Goal: Communication & Community: Answer question/provide support

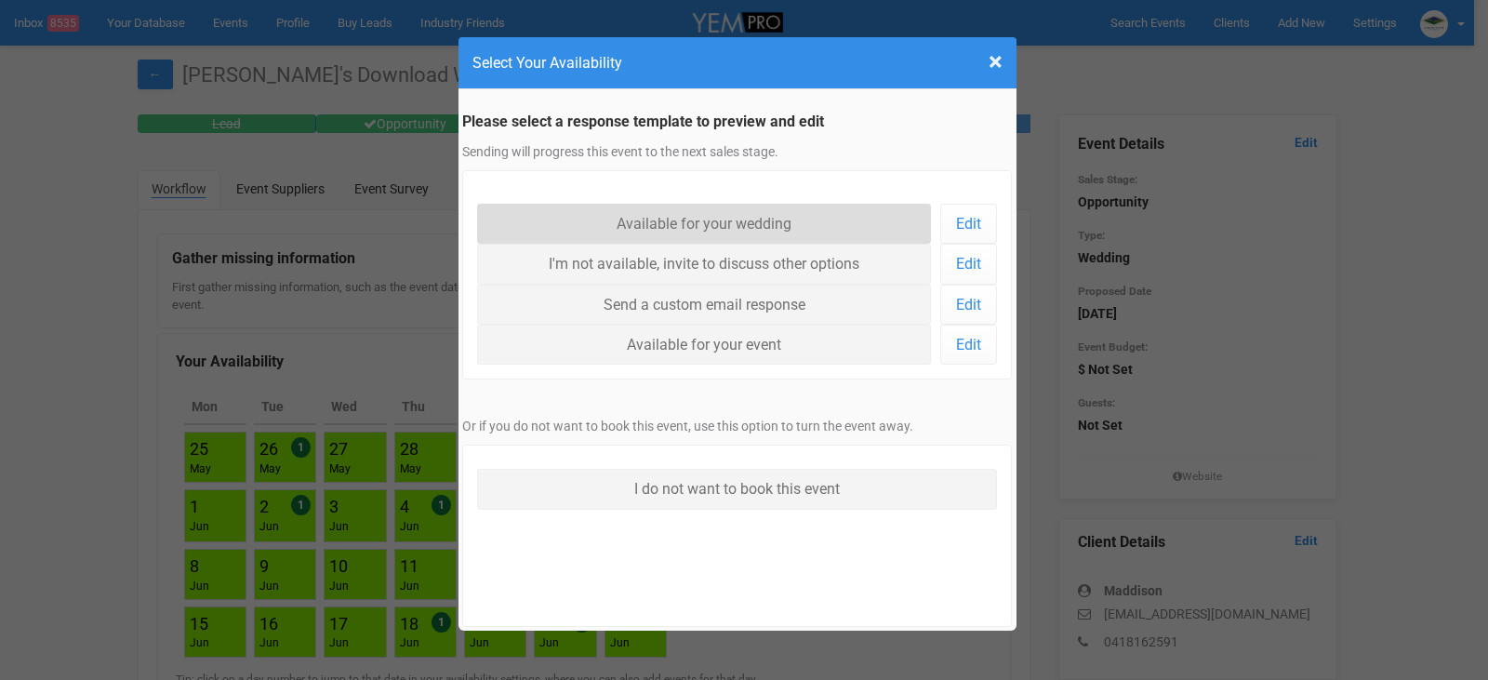
click at [785, 224] on link "Available for your wedding" at bounding box center [704, 224] width 455 height 40
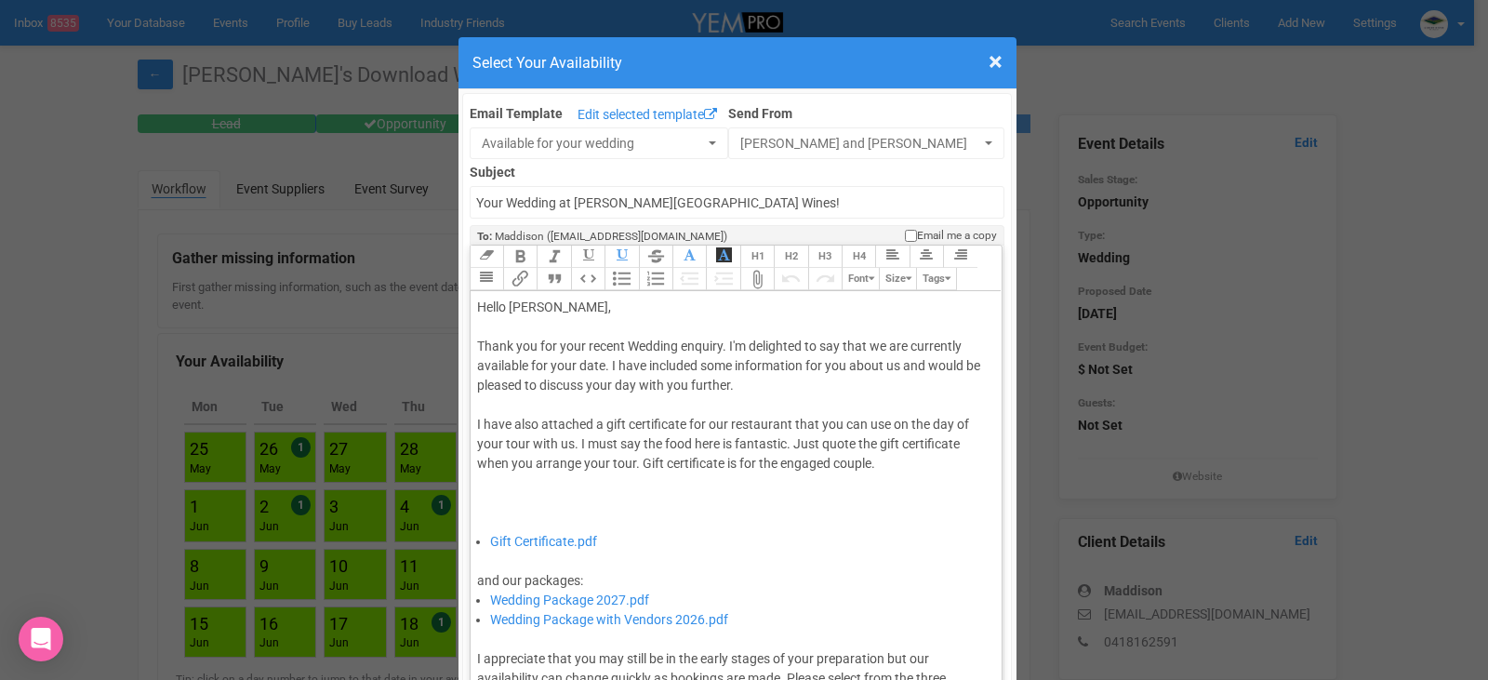
click at [603, 367] on div "Thank you for your recent Wedding enquiry. I'm delighted to say that we are cur…" at bounding box center [733, 434] width 513 height 195
type trix-editor "<div>Hello Maddison,&nbsp;</div><div><br></div><div>Thank you for your recent W…"
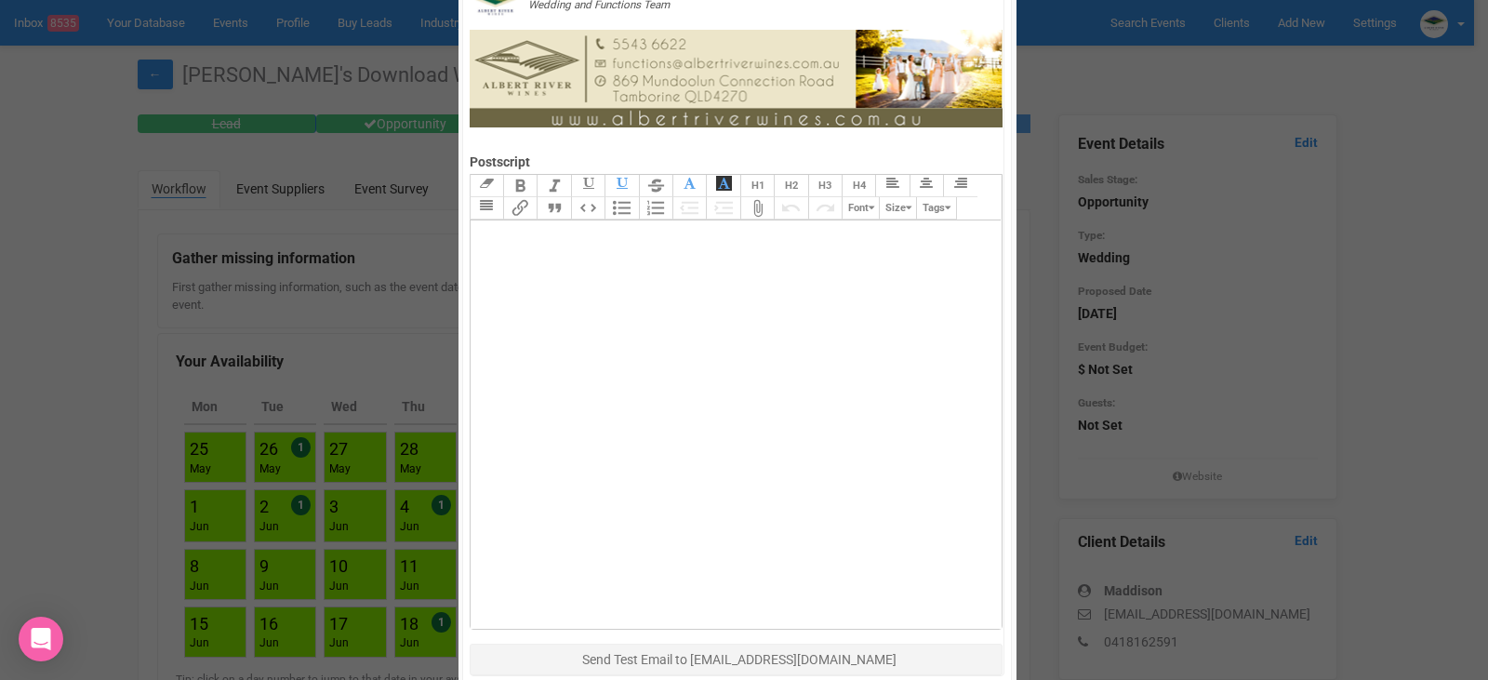
scroll to position [1209, 0]
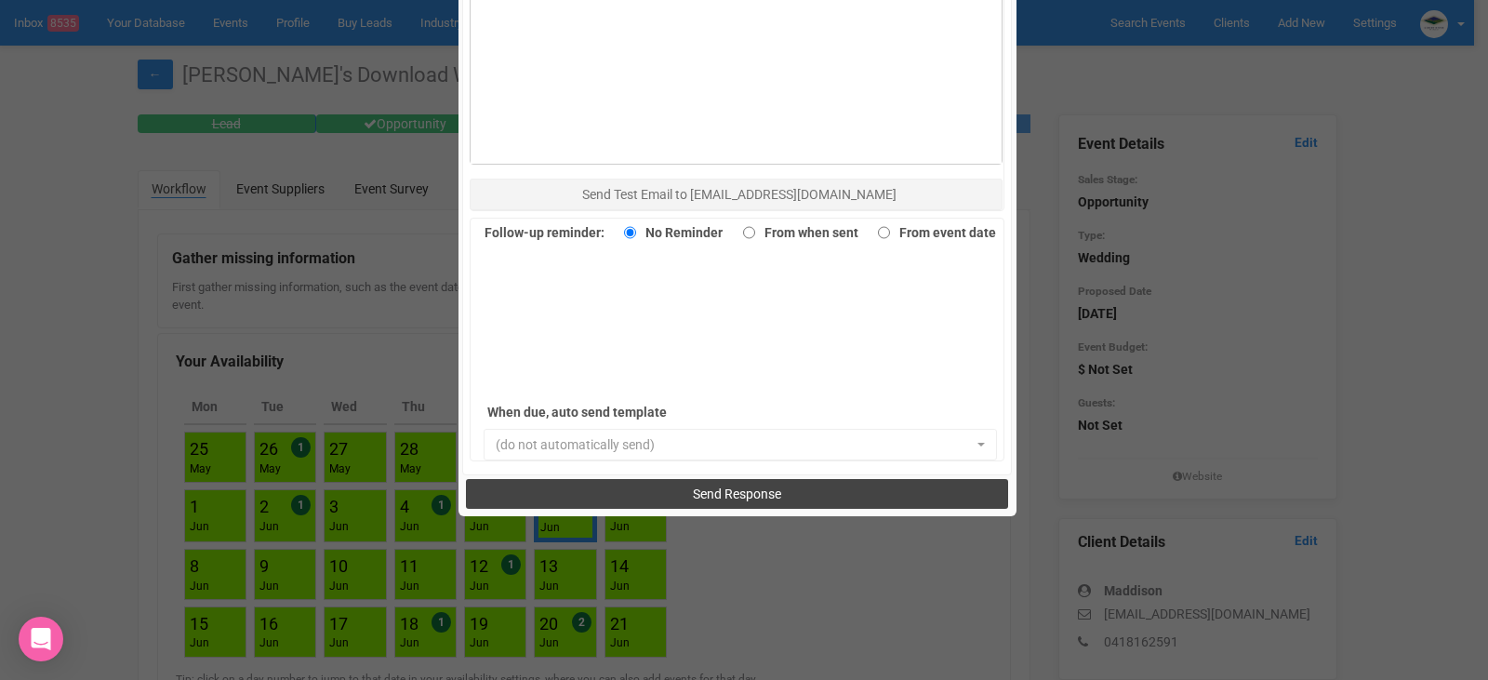
click at [744, 491] on span "Send Response" at bounding box center [737, 494] width 88 height 15
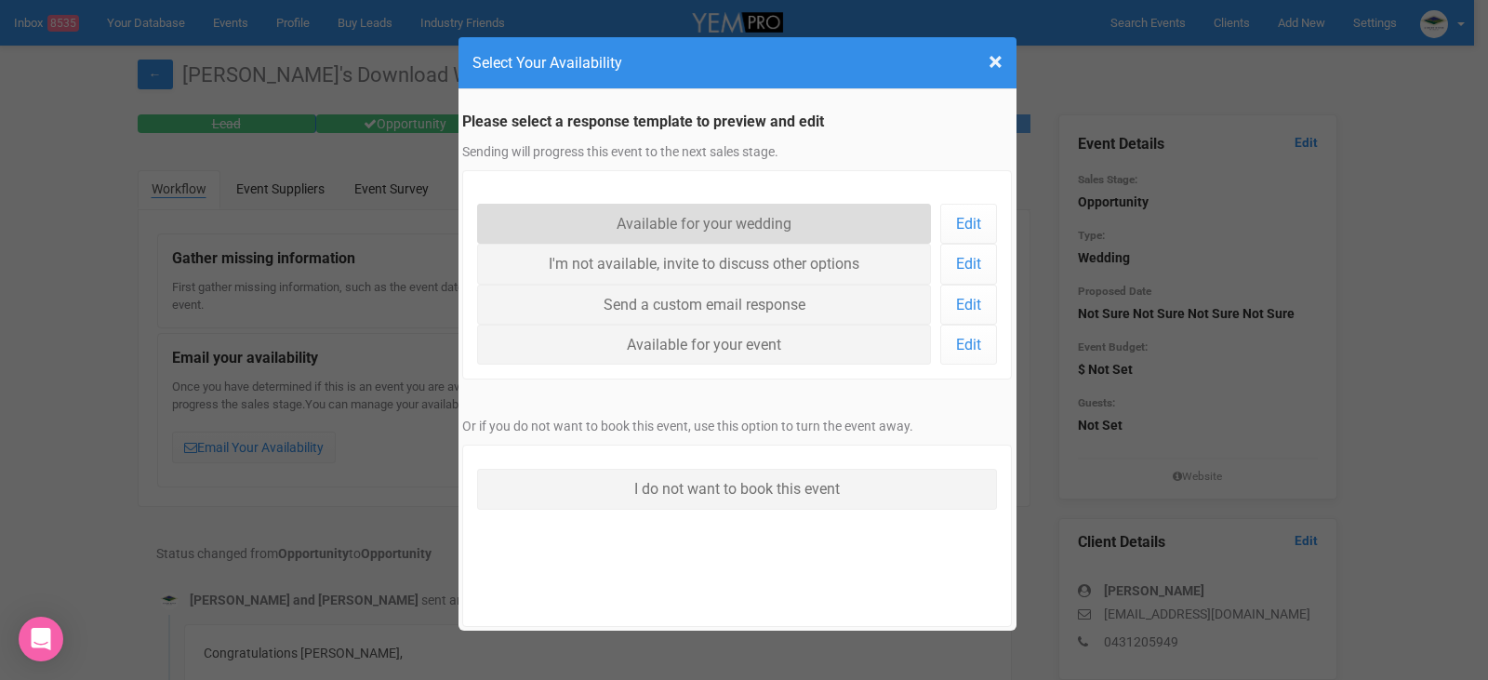
click at [727, 220] on link "Available for your wedding" at bounding box center [704, 224] width 455 height 40
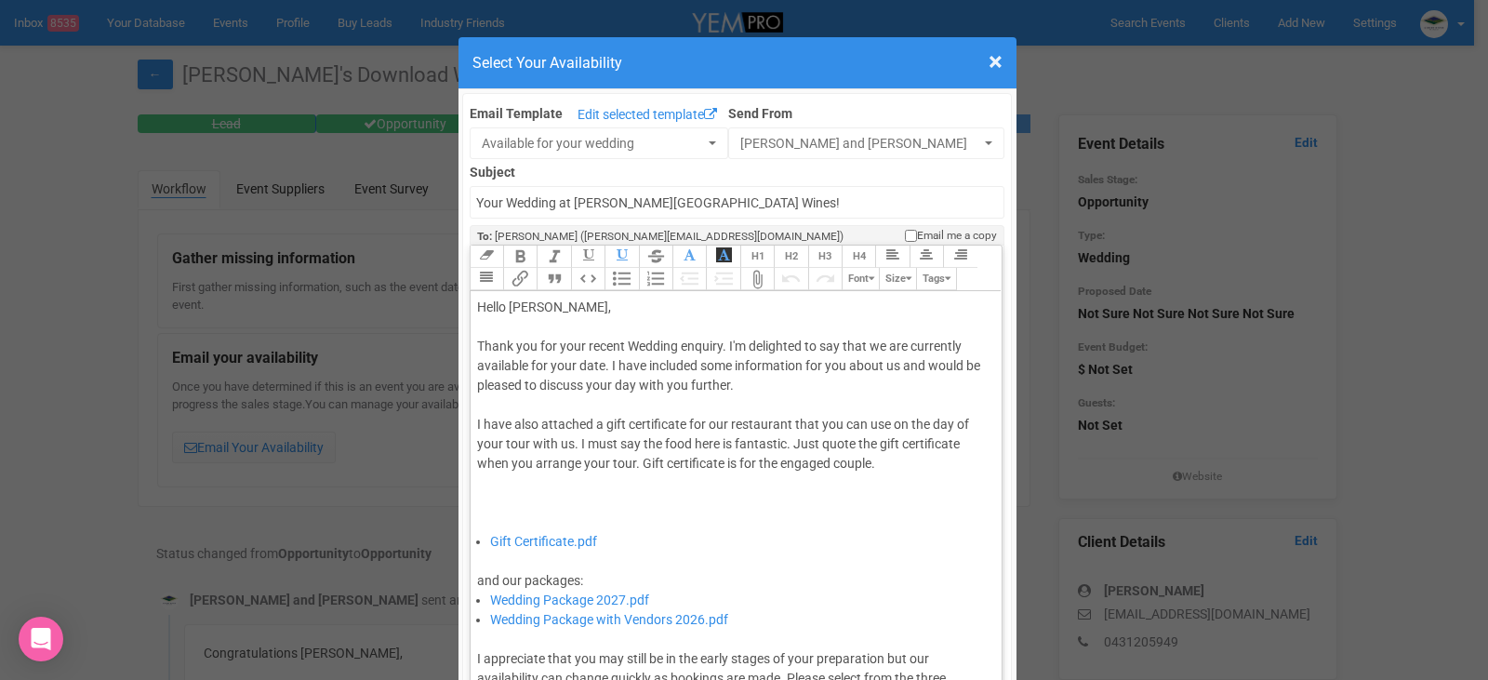
click at [599, 368] on div "Thank you for your recent Wedding enquiry. I'm delighted to say that we are cur…" at bounding box center [733, 434] width 513 height 195
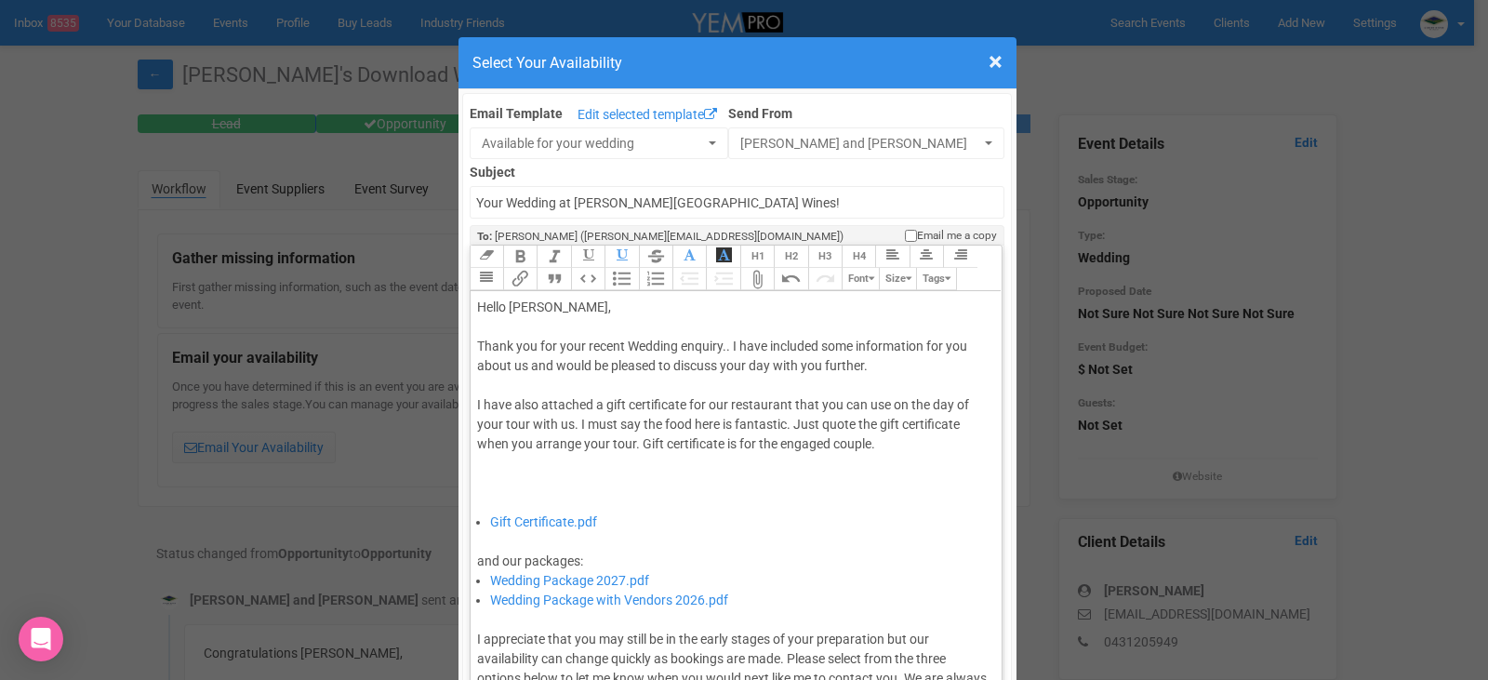
type trix-editor "<div>Hello Shantele,&nbsp;</div><div><br></div><div>Thank you for your recent W…"
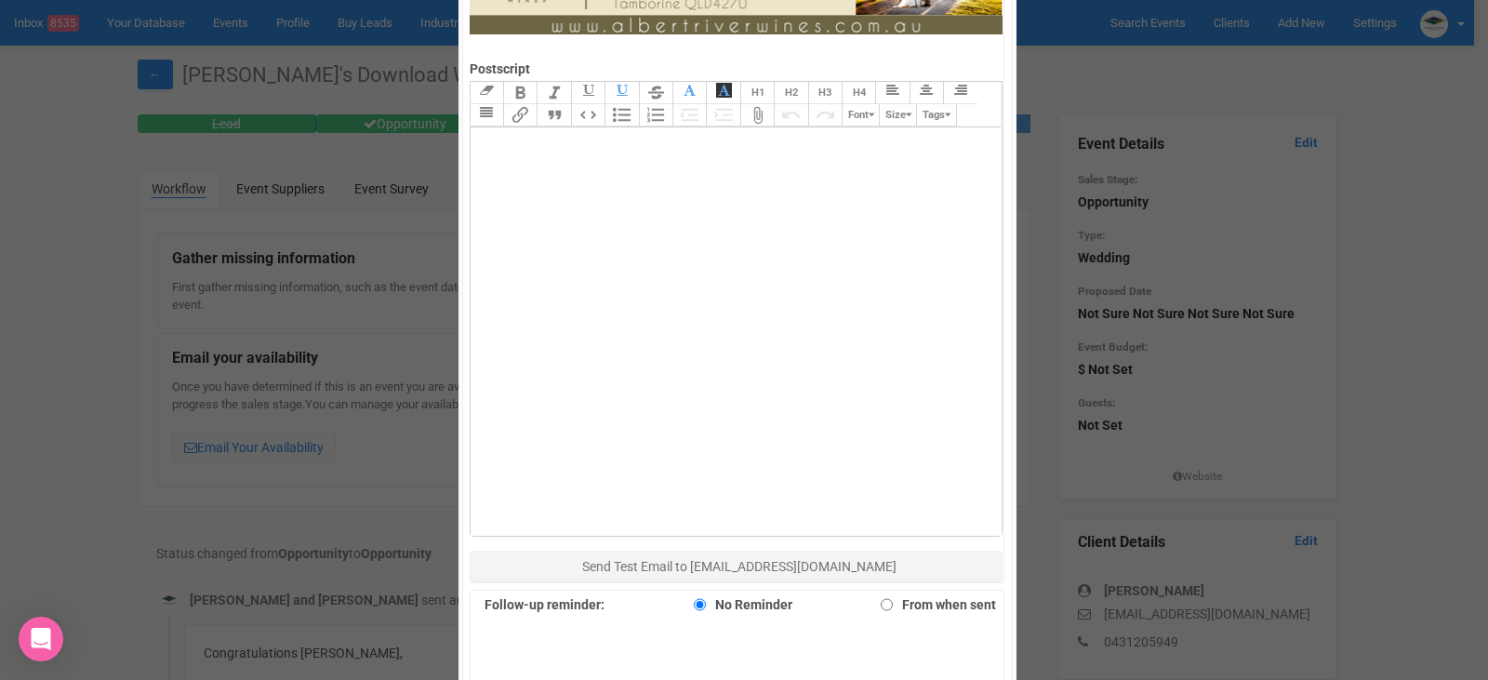
scroll to position [1116, 0]
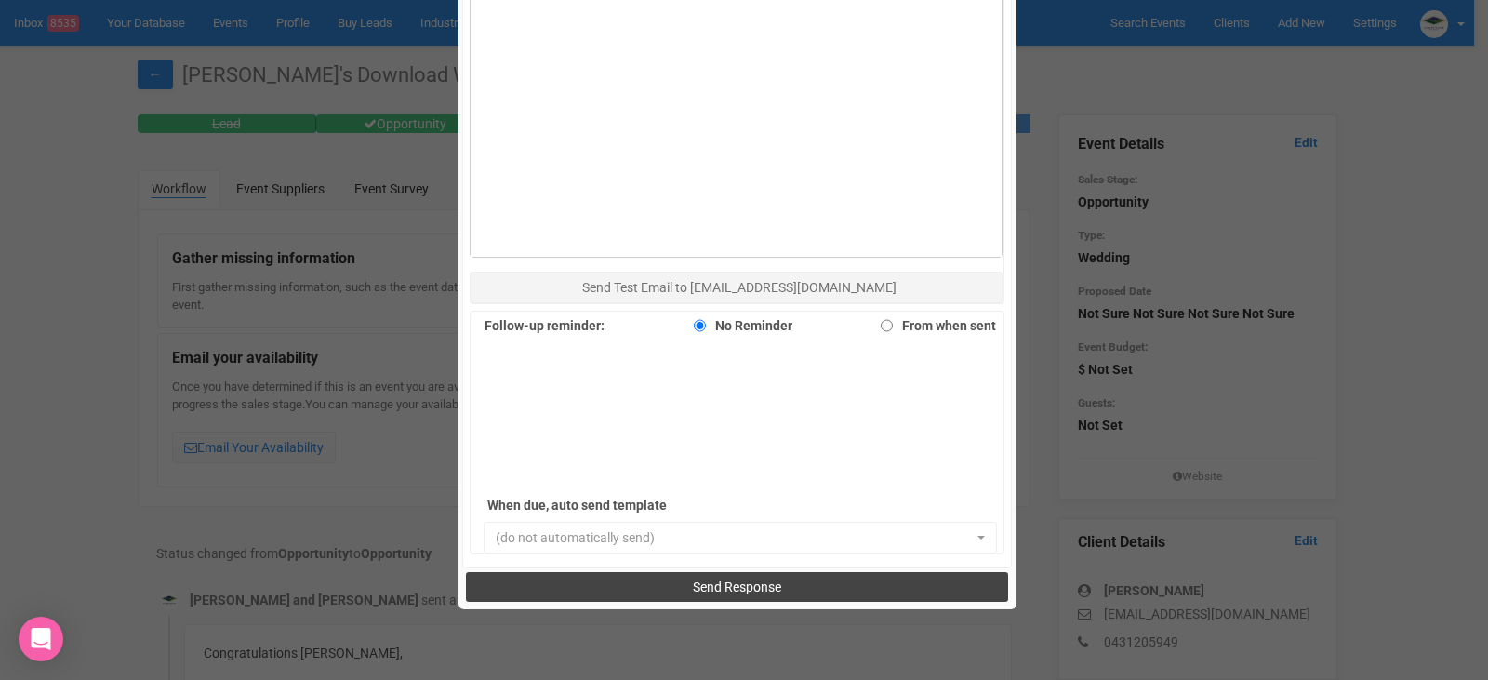
click at [749, 584] on span "Send Response" at bounding box center [737, 587] width 88 height 15
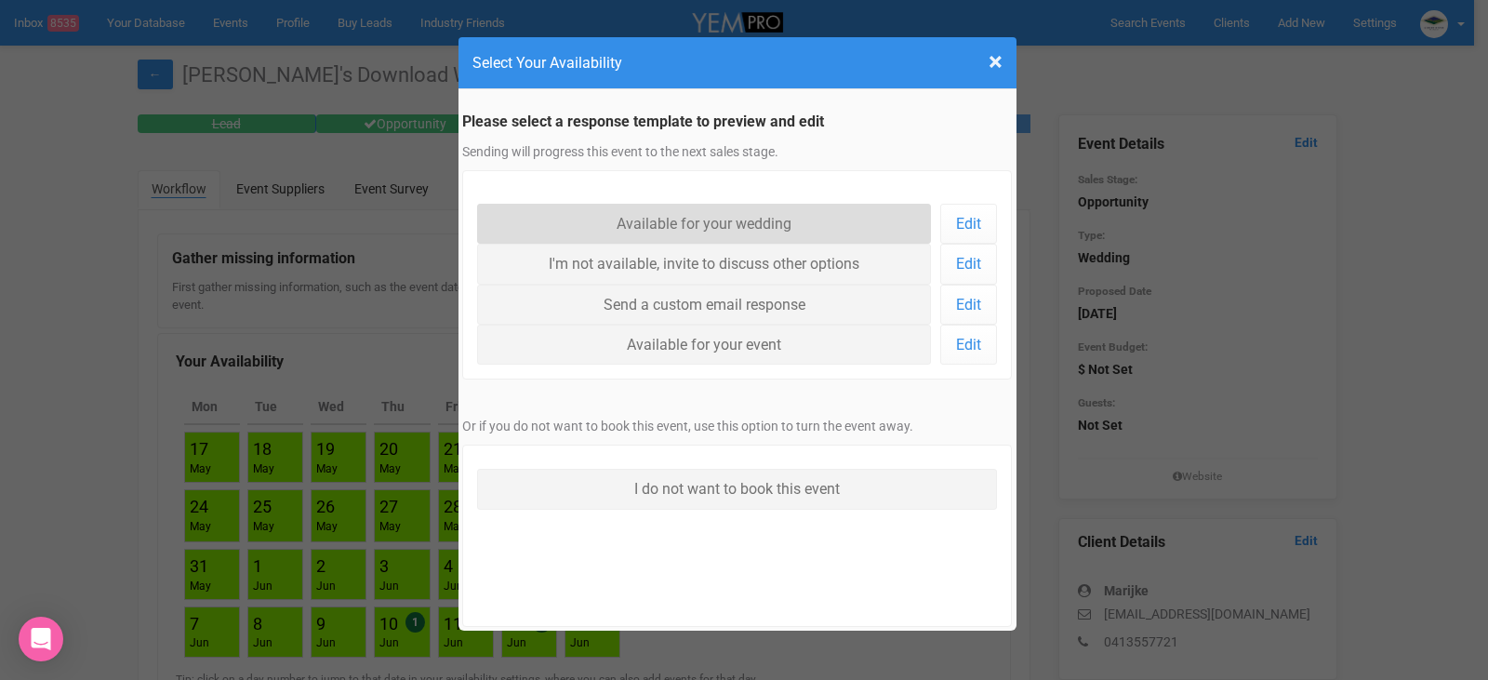
click at [716, 227] on link "Available for your wedding" at bounding box center [704, 224] width 455 height 40
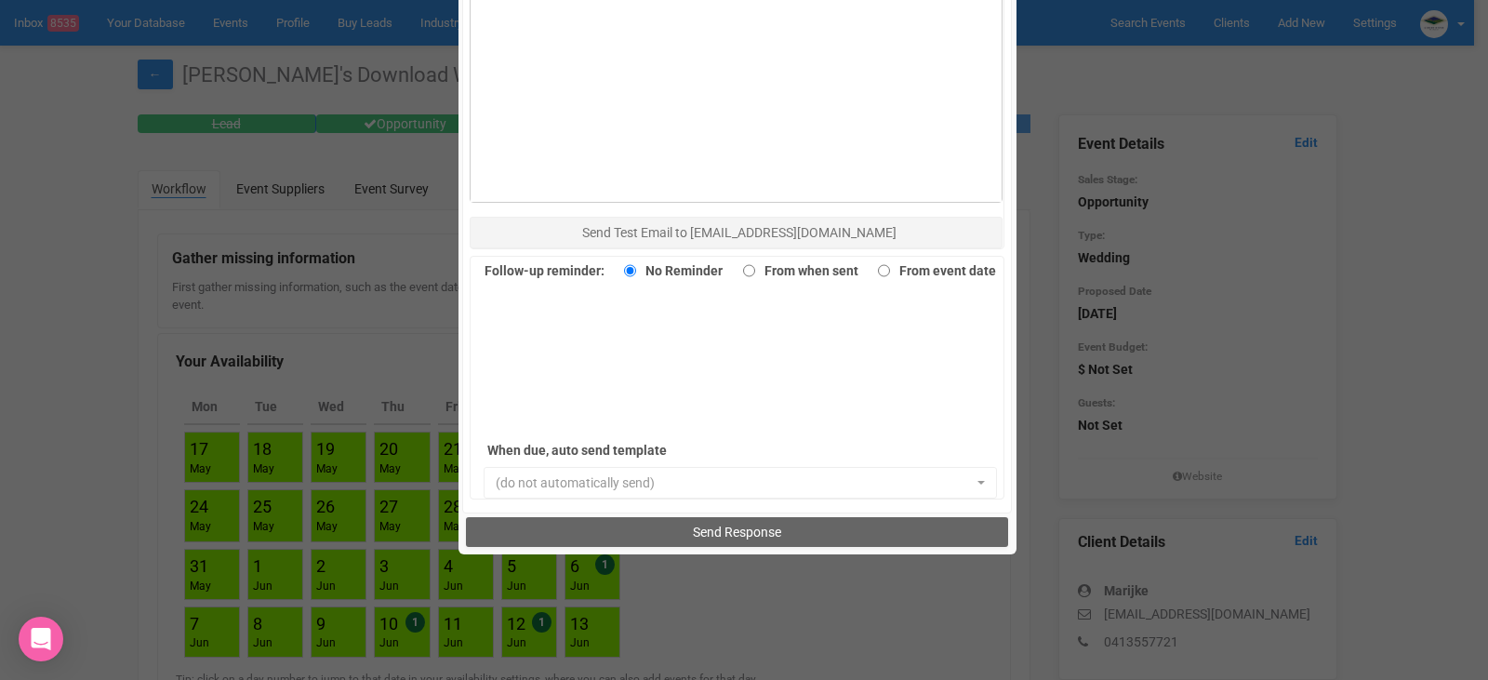
scroll to position [1209, 0]
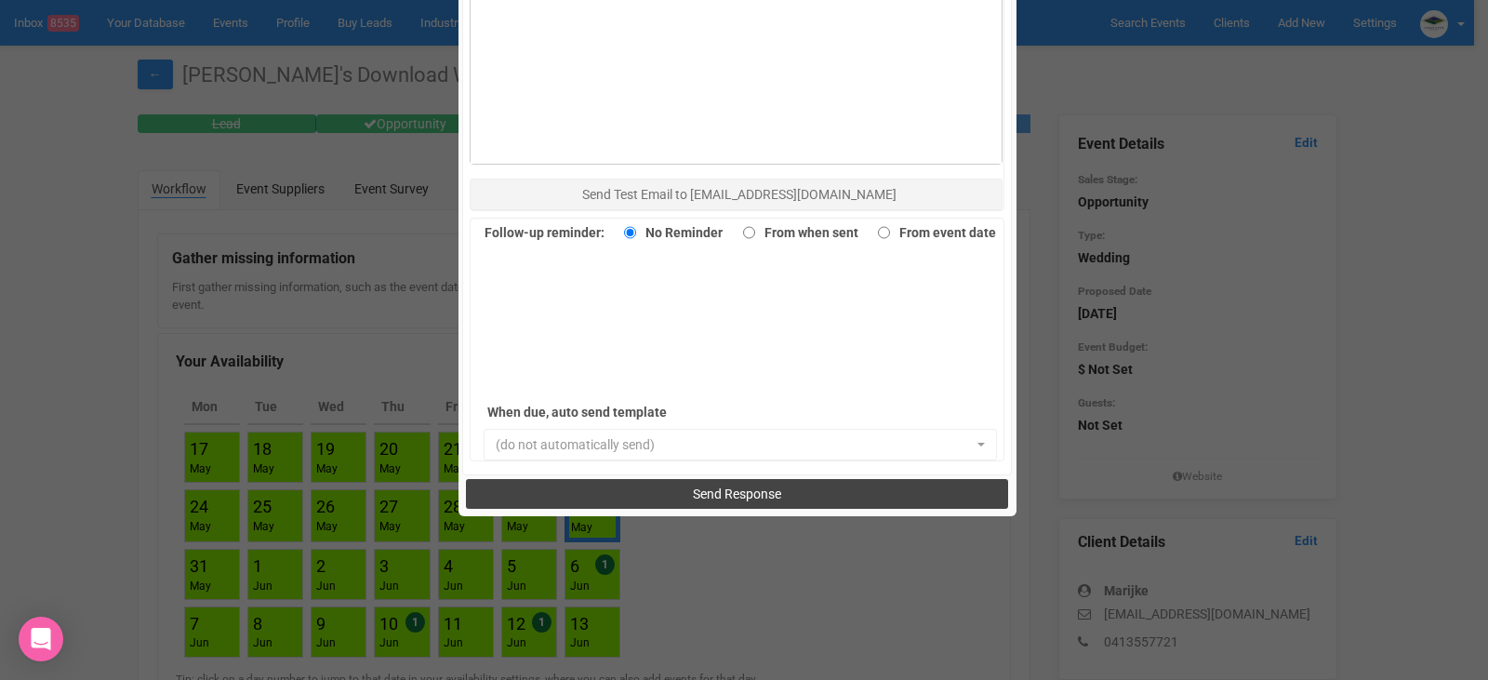
click at [774, 487] on span "Send Response" at bounding box center [737, 494] width 88 height 15
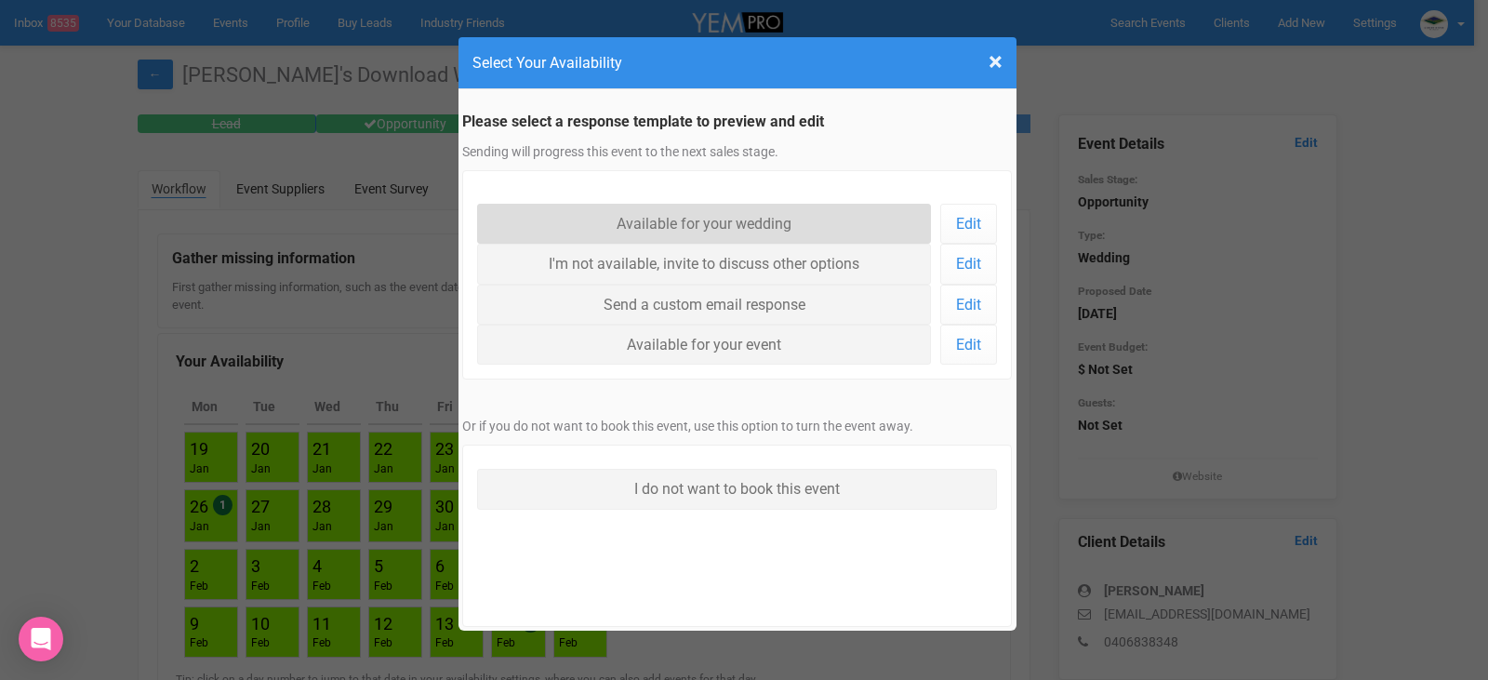
click at [745, 226] on link "Available for your wedding" at bounding box center [704, 224] width 455 height 40
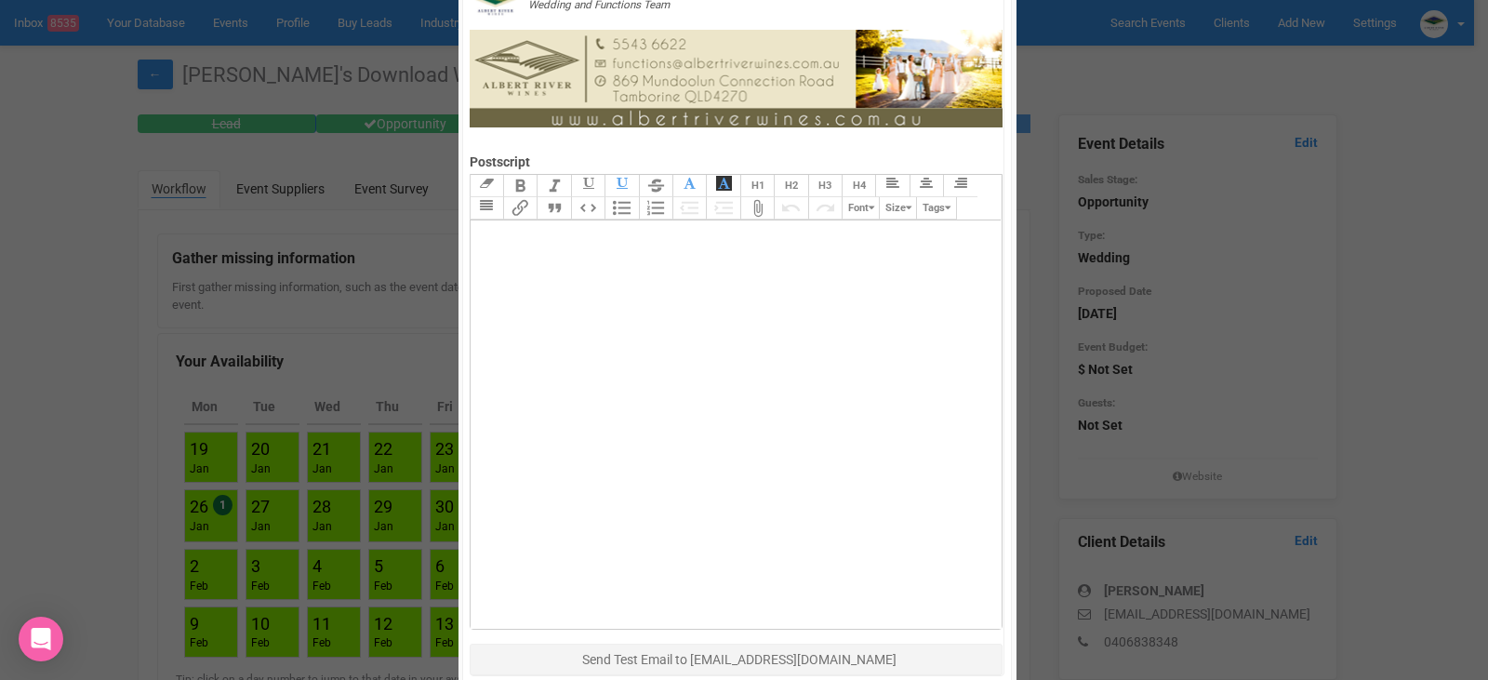
scroll to position [1116, 0]
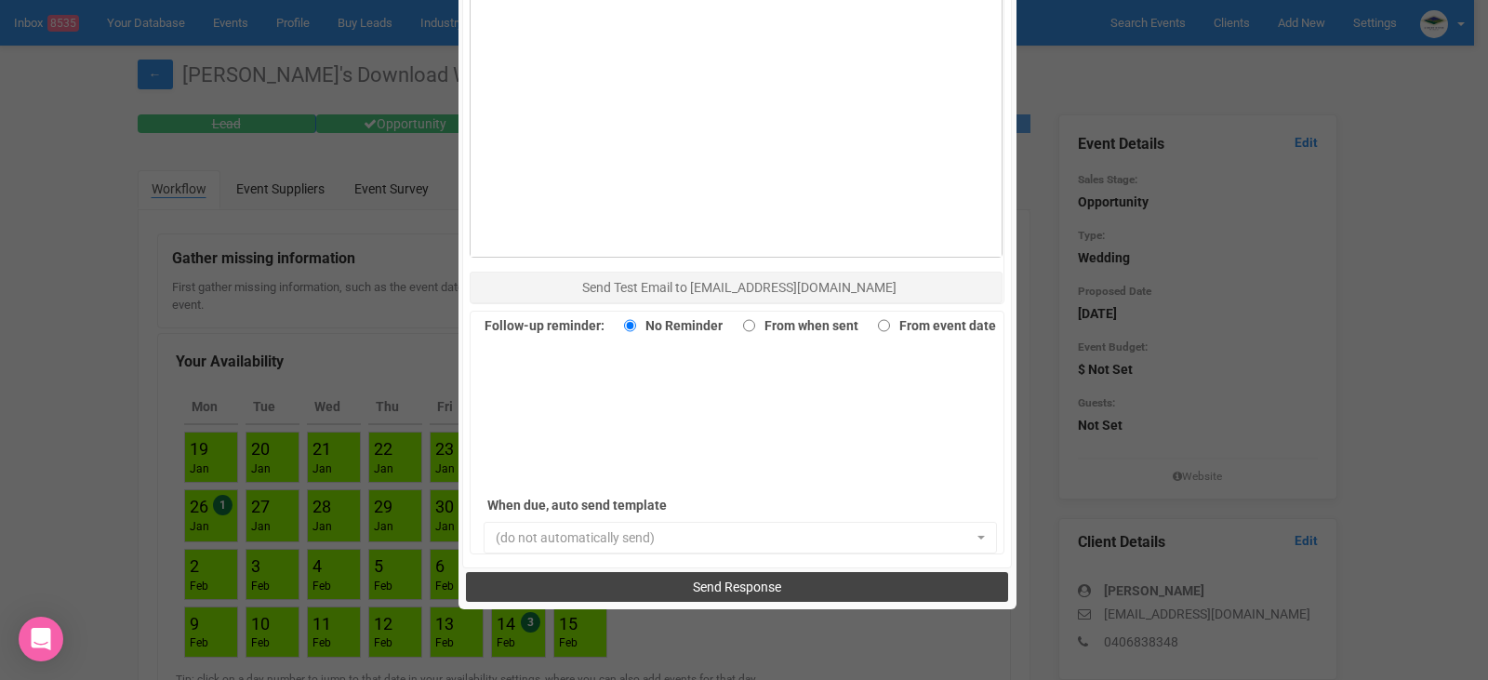
click at [712, 587] on span "Send Response" at bounding box center [737, 587] width 88 height 15
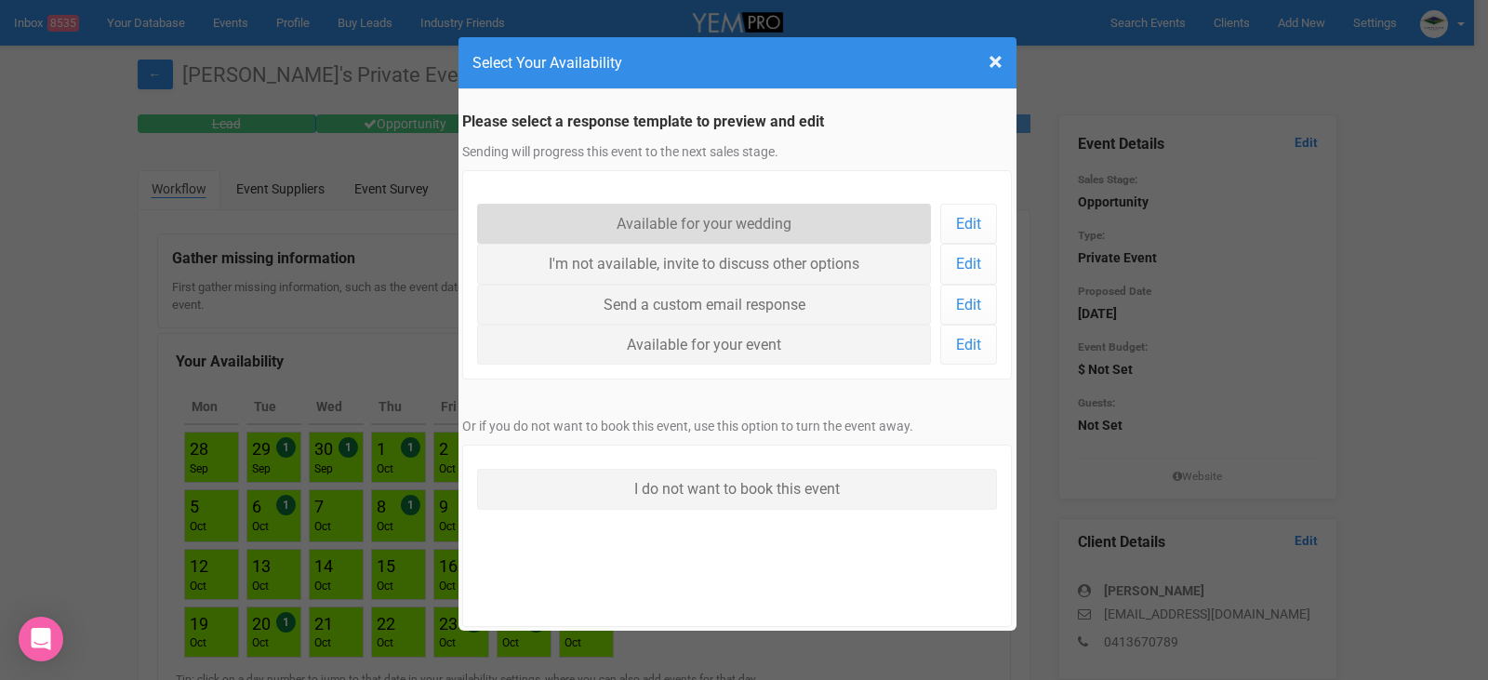
click at [778, 220] on link "Available for your wedding" at bounding box center [704, 224] width 455 height 40
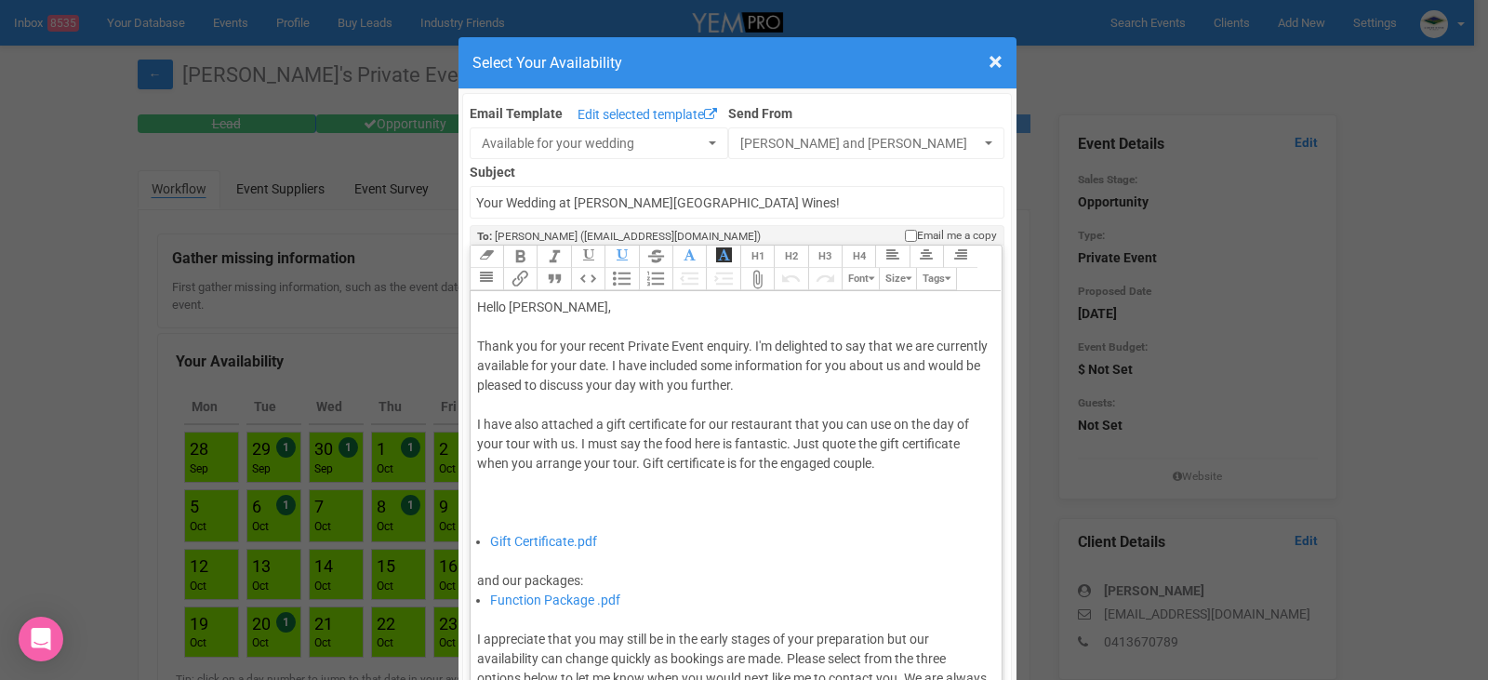
click at [658, 362] on div "Thank you for your recent Private Event enquiry. I'm delighted to say that we a…" at bounding box center [733, 434] width 513 height 195
type trix-editor "<div>Hello Celine,&nbsp;</div><div><br></div><div>Thank you for your recent Pri…"
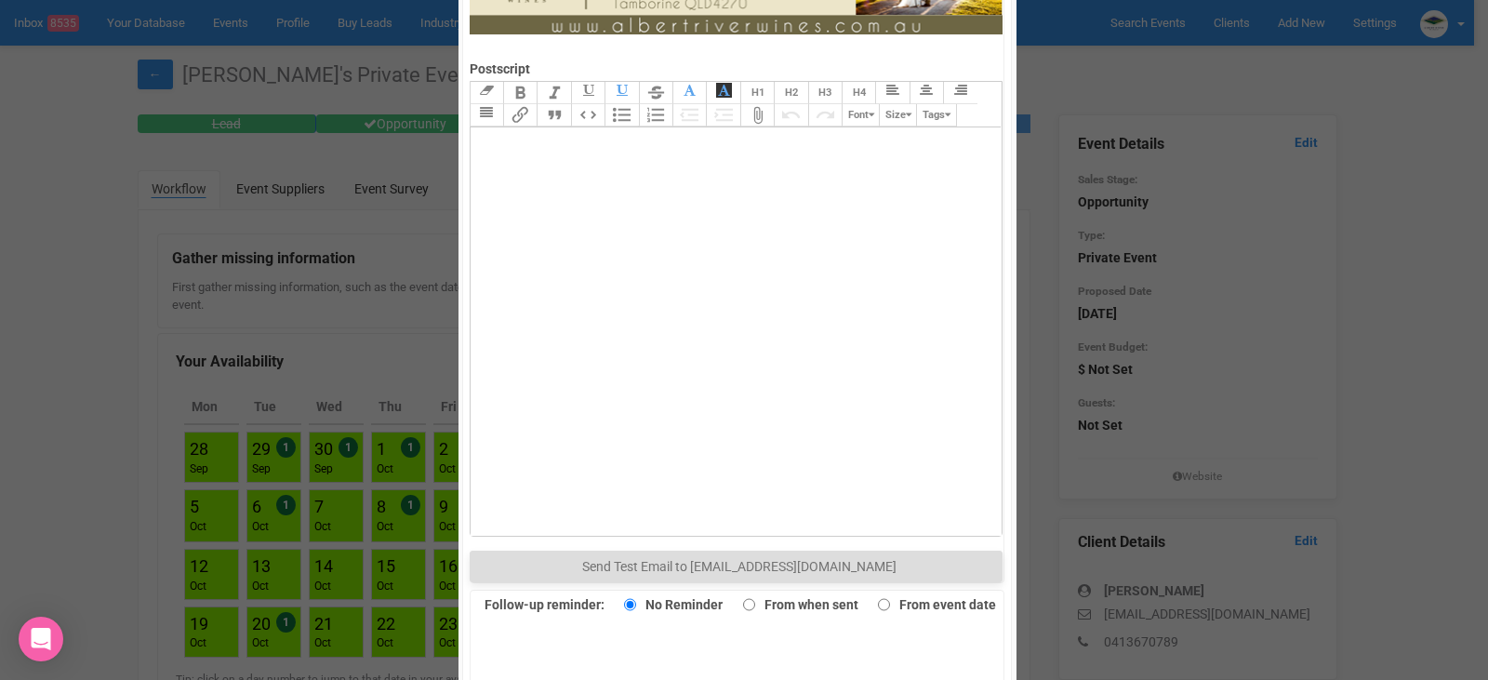
scroll to position [1116, 0]
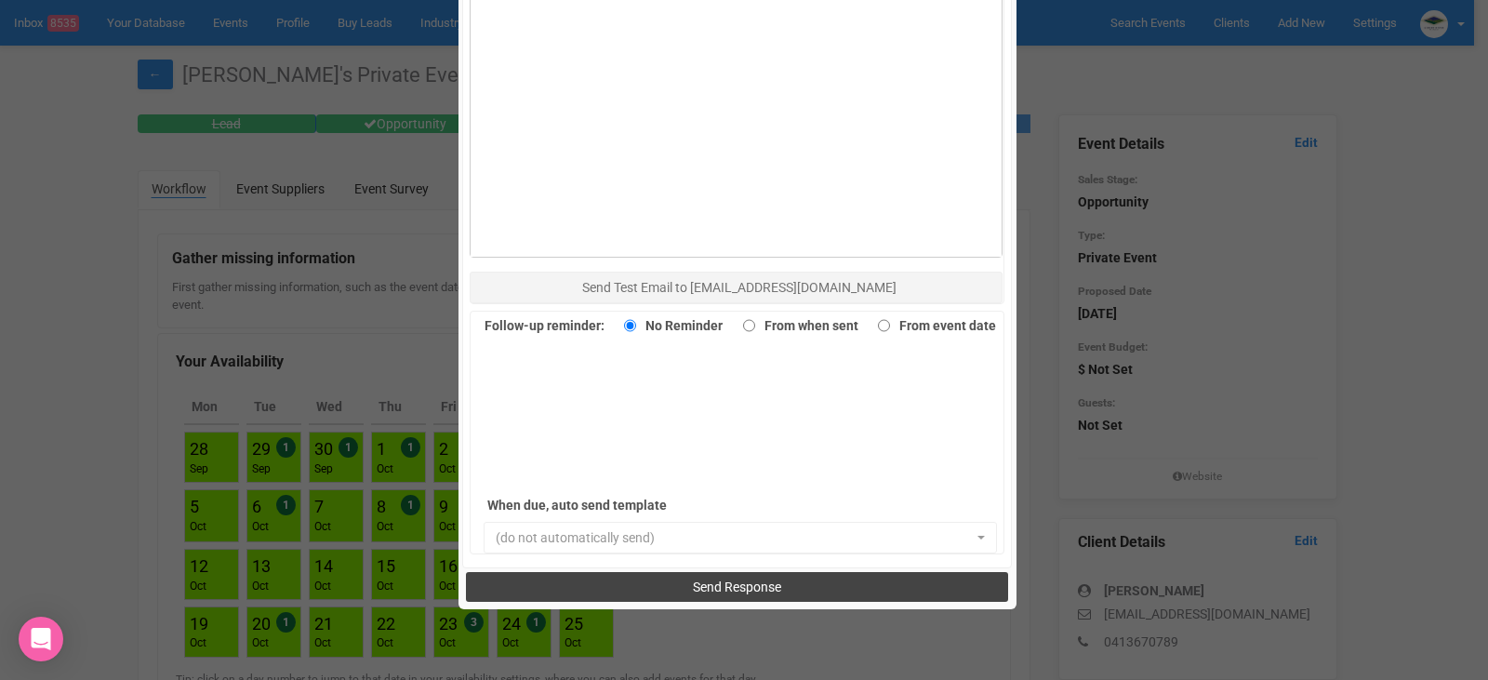
click at [740, 581] on span "Send Response" at bounding box center [737, 587] width 88 height 15
